Goal: Information Seeking & Learning: Check status

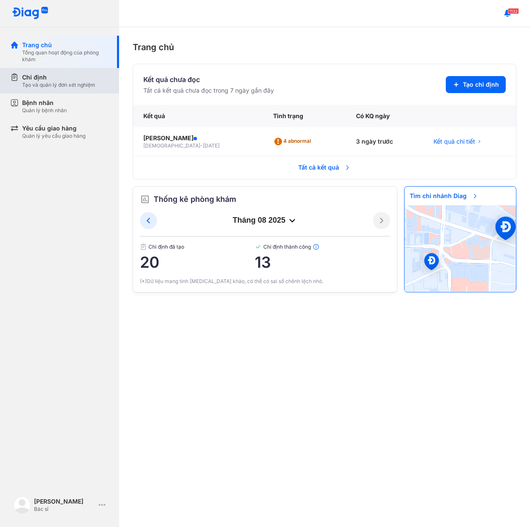
click at [60, 82] on div "Tạo và quản lý đơn xét nghiệm" at bounding box center [58, 85] width 73 height 7
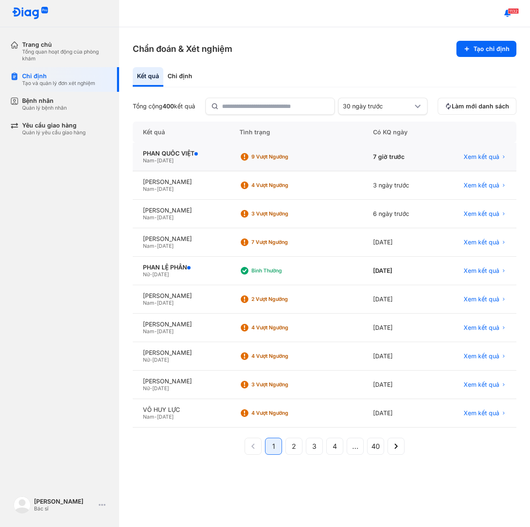
click at [219, 160] on div "Nam - [DATE]" at bounding box center [181, 160] width 76 height 7
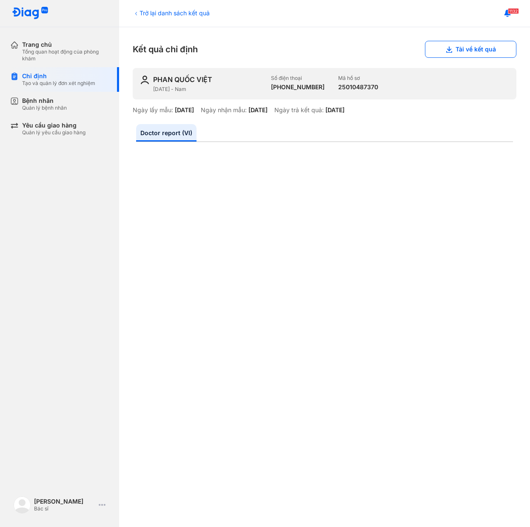
click at [464, 124] on ul "Doctor report (VI)" at bounding box center [324, 133] width 377 height 18
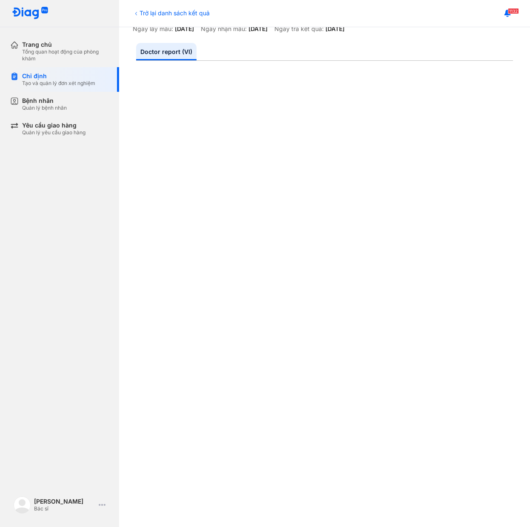
scroll to position [130, 0]
click at [454, 117] on div at bounding box center [324, 265] width 377 height 492
